Goal: Check status: Check status

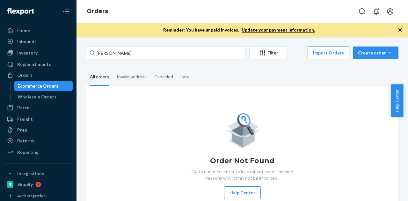
click at [212, 72] on fieldset "All orders Invalid address Canceled Late" at bounding box center [242, 77] width 312 height 18
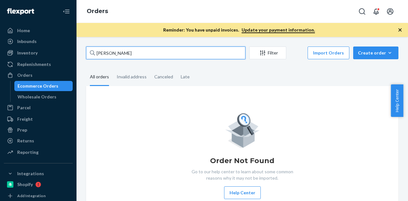
click at [172, 52] on input "[PERSON_NAME]" at bounding box center [165, 53] width 159 height 13
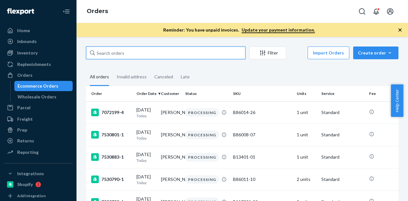
paste input "[PERSON_NAME]"
type input "[PERSON_NAME]"
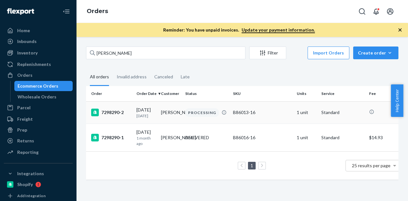
click at [139, 111] on div "[DATE] [DATE]" at bounding box center [145, 113] width 19 height 12
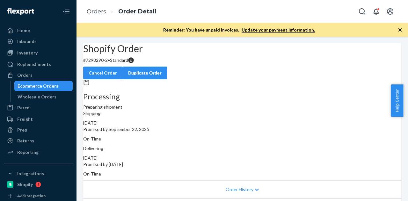
click at [41, 87] on div "Ecommerce Orders" at bounding box center [38, 86] width 41 height 6
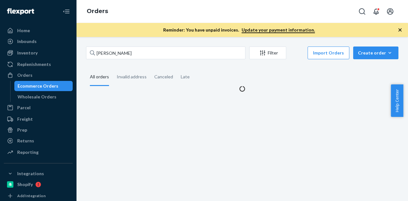
click at [41, 87] on div "Ecommerce Orders" at bounding box center [38, 86] width 41 height 6
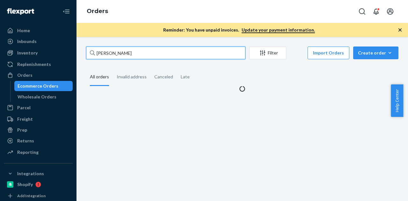
click at [152, 49] on input "[PERSON_NAME]" at bounding box center [165, 53] width 159 height 13
paste input "[PERSON_NAME]"
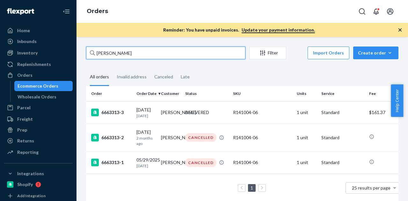
type input "[PERSON_NAME]"
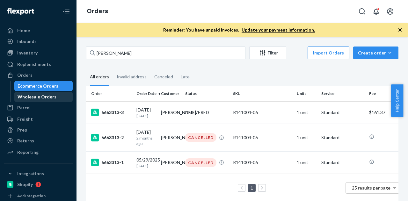
click at [40, 98] on div "Wholesale Orders" at bounding box center [37, 97] width 39 height 6
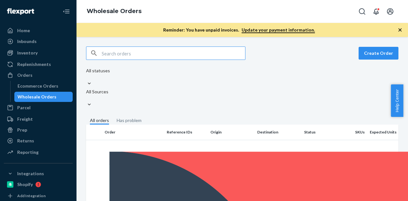
click at [400, 30] on icon "button" at bounding box center [399, 29] width 3 height 3
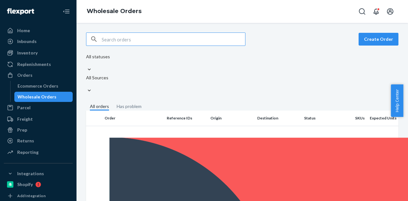
click at [196, 34] on input "text" at bounding box center [173, 39] width 143 height 13
paste input "[PERSON_NAME]"
type input "[PERSON_NAME]"
click at [141, 40] on input "[PERSON_NAME]" at bounding box center [173, 39] width 143 height 13
click at [32, 87] on div "Ecommerce Orders" at bounding box center [38, 86] width 41 height 6
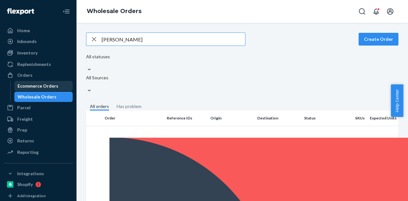
click at [32, 87] on div "Ecommerce Orders" at bounding box center [38, 86] width 41 height 6
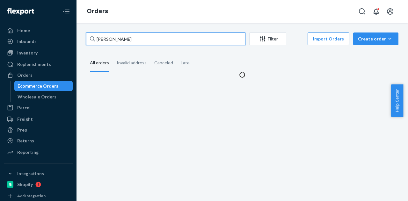
click at [121, 39] on input "[PERSON_NAME]" at bounding box center [165, 38] width 159 height 13
paste input "[PERSON_NAME]"
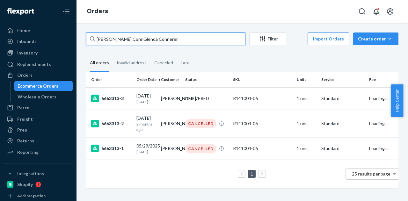
paste input "text"
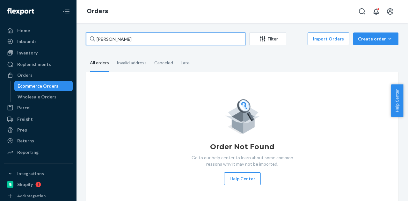
click at [195, 37] on input "[PERSON_NAME]" at bounding box center [165, 38] width 159 height 13
paste input "450408"
type input "450408"
click at [175, 37] on input "450408" at bounding box center [165, 38] width 159 height 13
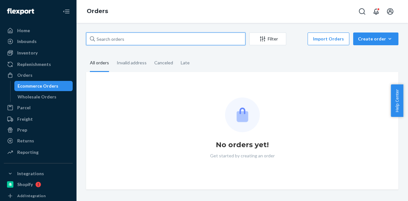
paste input "[PERSON_NAME]"
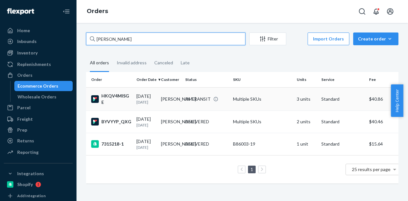
type input "[PERSON_NAME]"
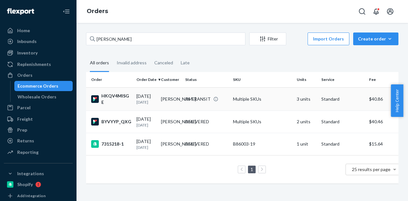
click at [161, 99] on td "[PERSON_NAME]" at bounding box center [170, 98] width 25 height 23
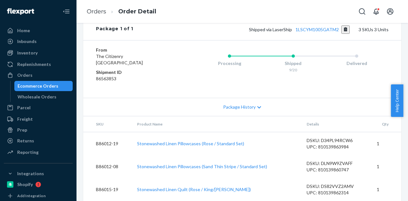
scroll to position [229, 0]
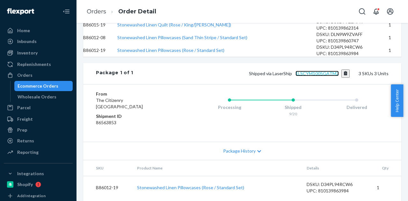
click at [298, 76] on link "1LSCYM1005GATM2" at bounding box center [316, 73] width 43 height 5
drag, startPoint x: 287, startPoint y: 118, endPoint x: 334, endPoint y: 118, distance: 46.8
click at [334, 76] on span "Shipped via LaserShip 1LSCYM1005GATM2" at bounding box center [299, 73] width 101 height 5
copy link "1LSCYM1005GATM2"
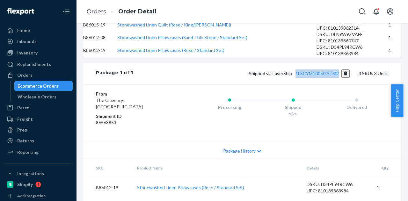
copy link "1LSCYM1005GATM2"
